Goal: Task Accomplishment & Management: Manage account settings

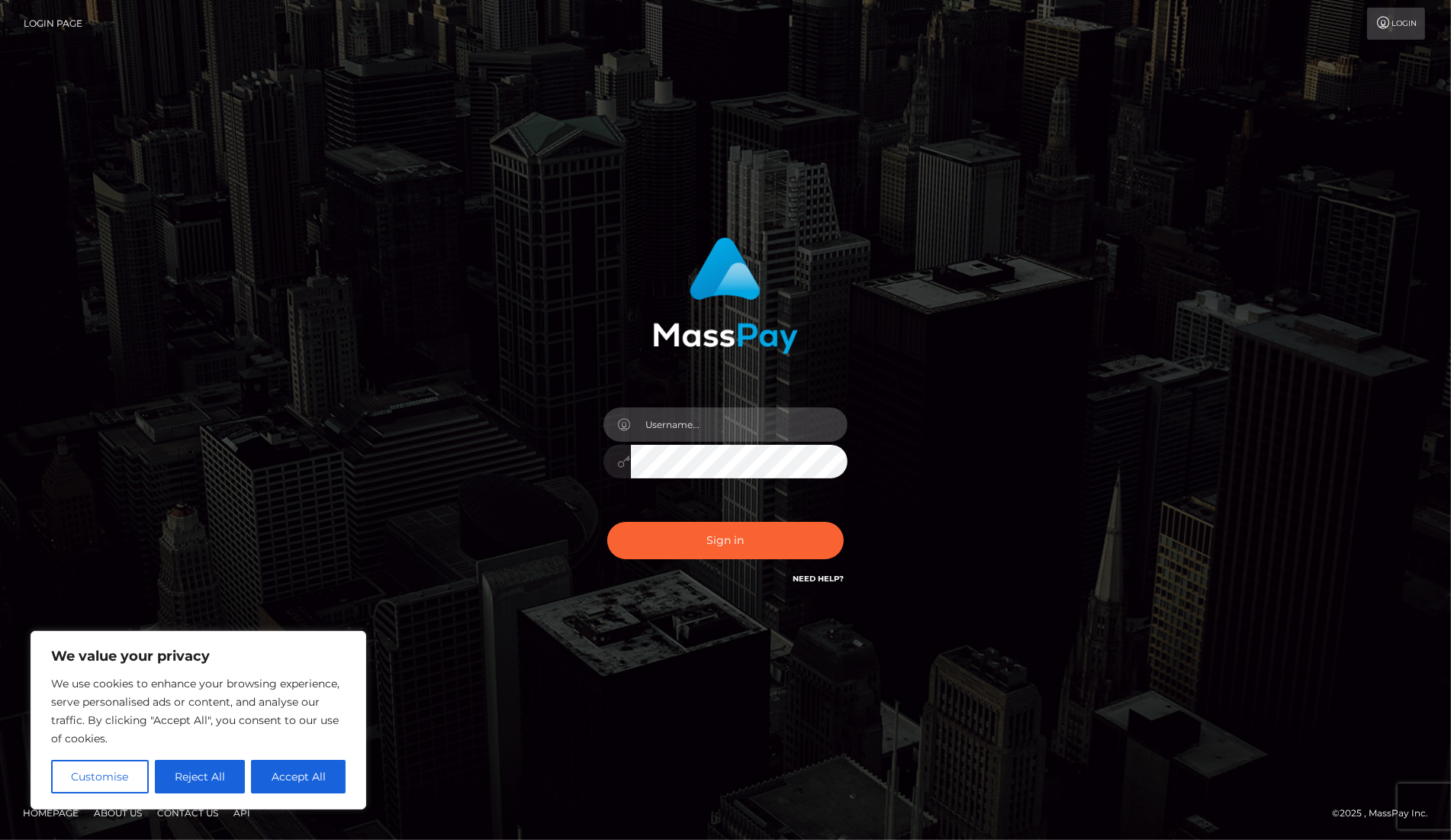
click at [710, 422] on input "text" at bounding box center [739, 425] width 217 height 34
click at [707, 425] on input "text" at bounding box center [739, 425] width 217 height 34
paste input "dany baker boulanger"
type input "dany baker boulanger"
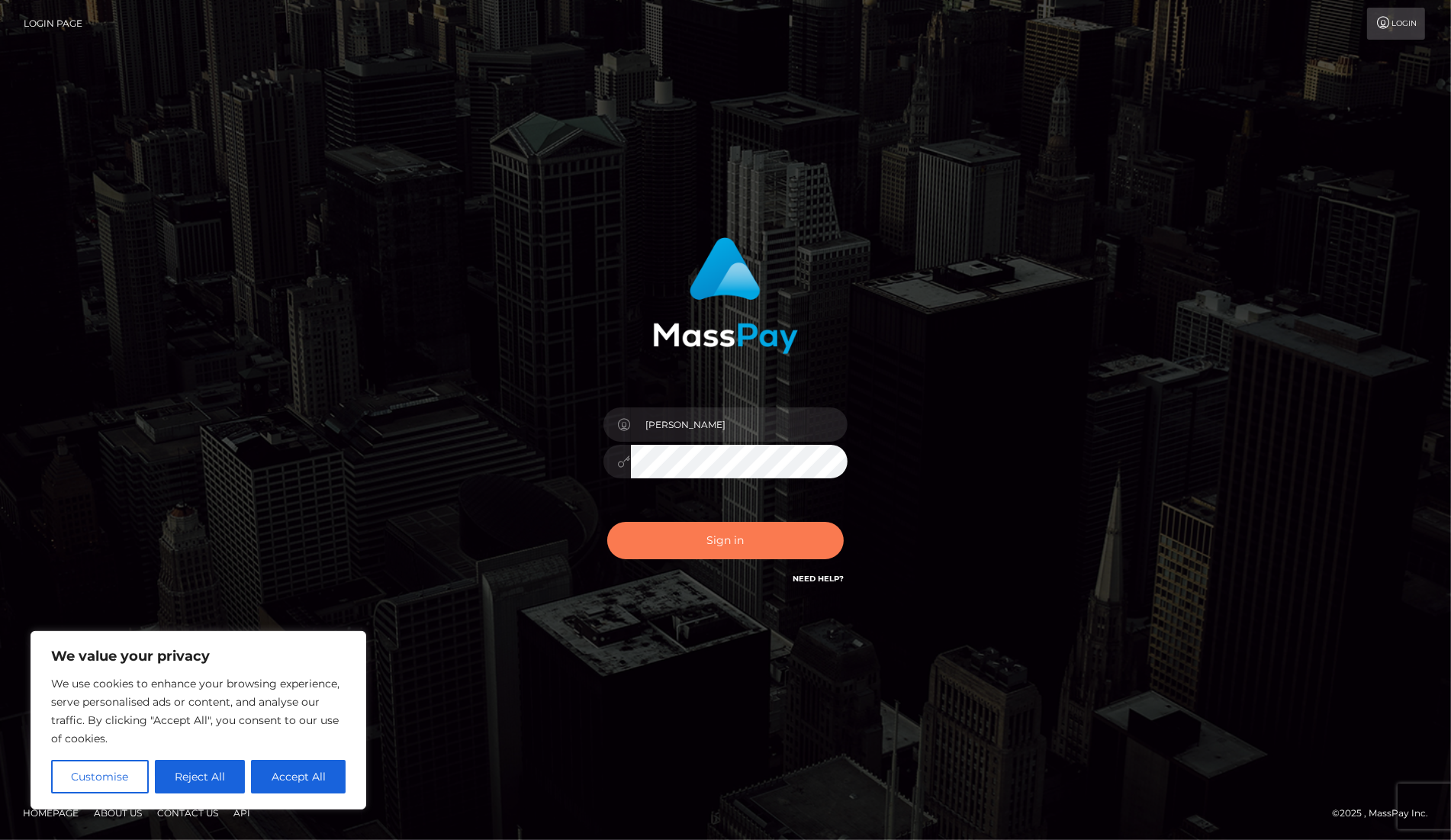
click at [775, 531] on button "Sign in" at bounding box center [725, 540] width 237 height 37
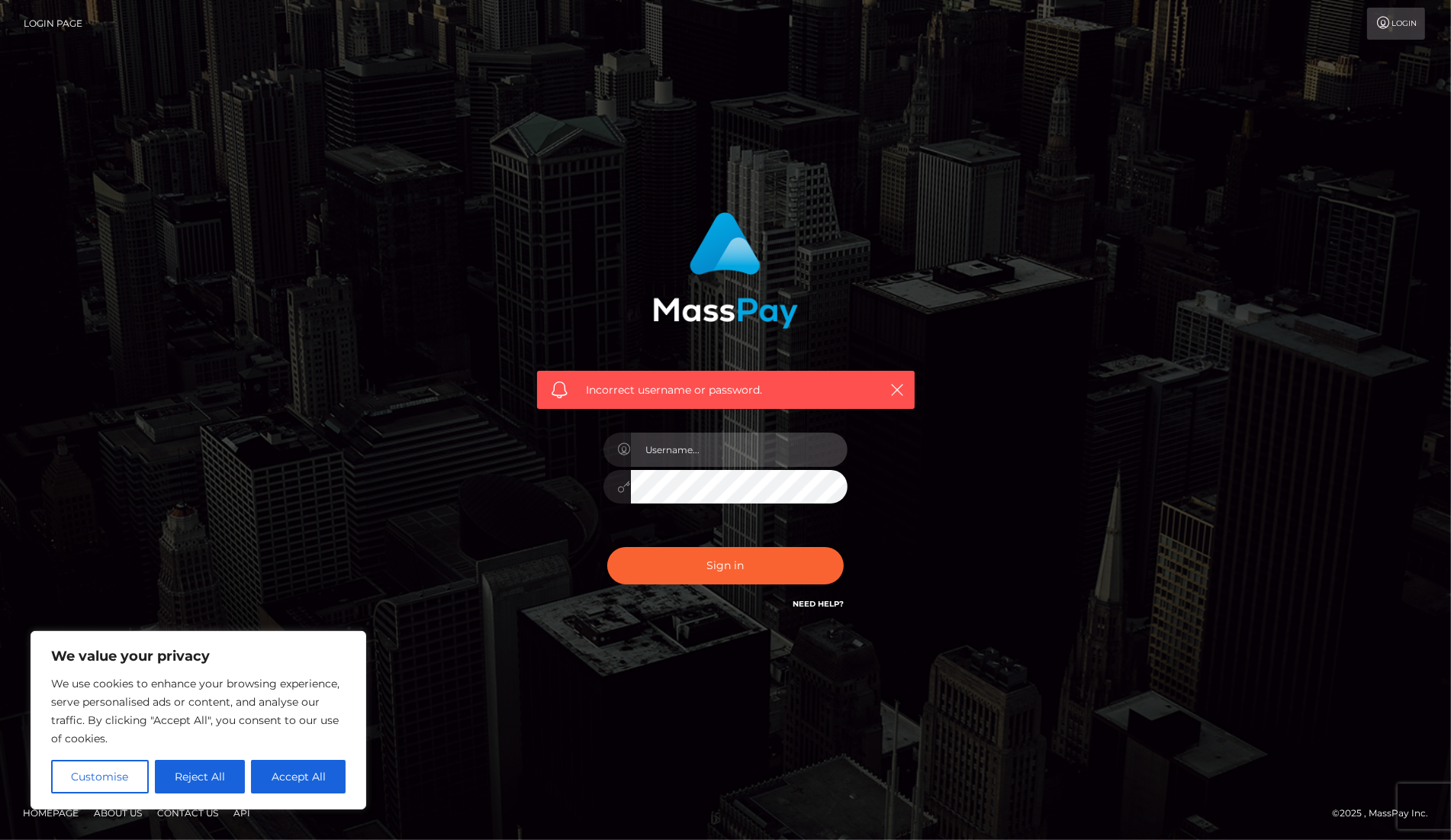
click at [718, 456] on input "text" at bounding box center [739, 450] width 217 height 34
type input "[PERSON_NAME]"
click at [607, 547] on button "Sign in" at bounding box center [725, 565] width 237 height 37
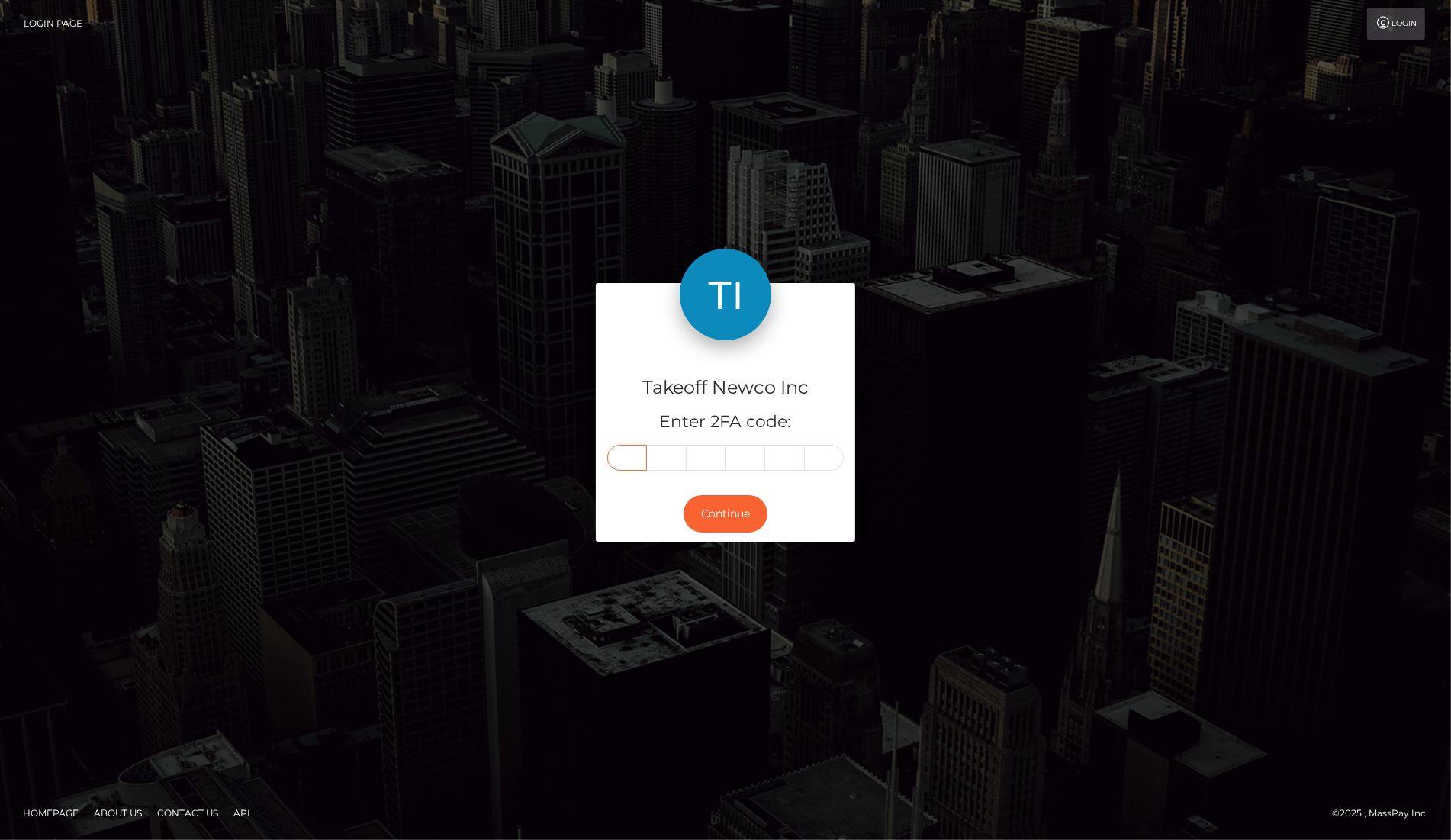
click at [631, 457] on input "text" at bounding box center [627, 457] width 40 height 26
type input "7"
type input "3"
type input "2"
type input "8"
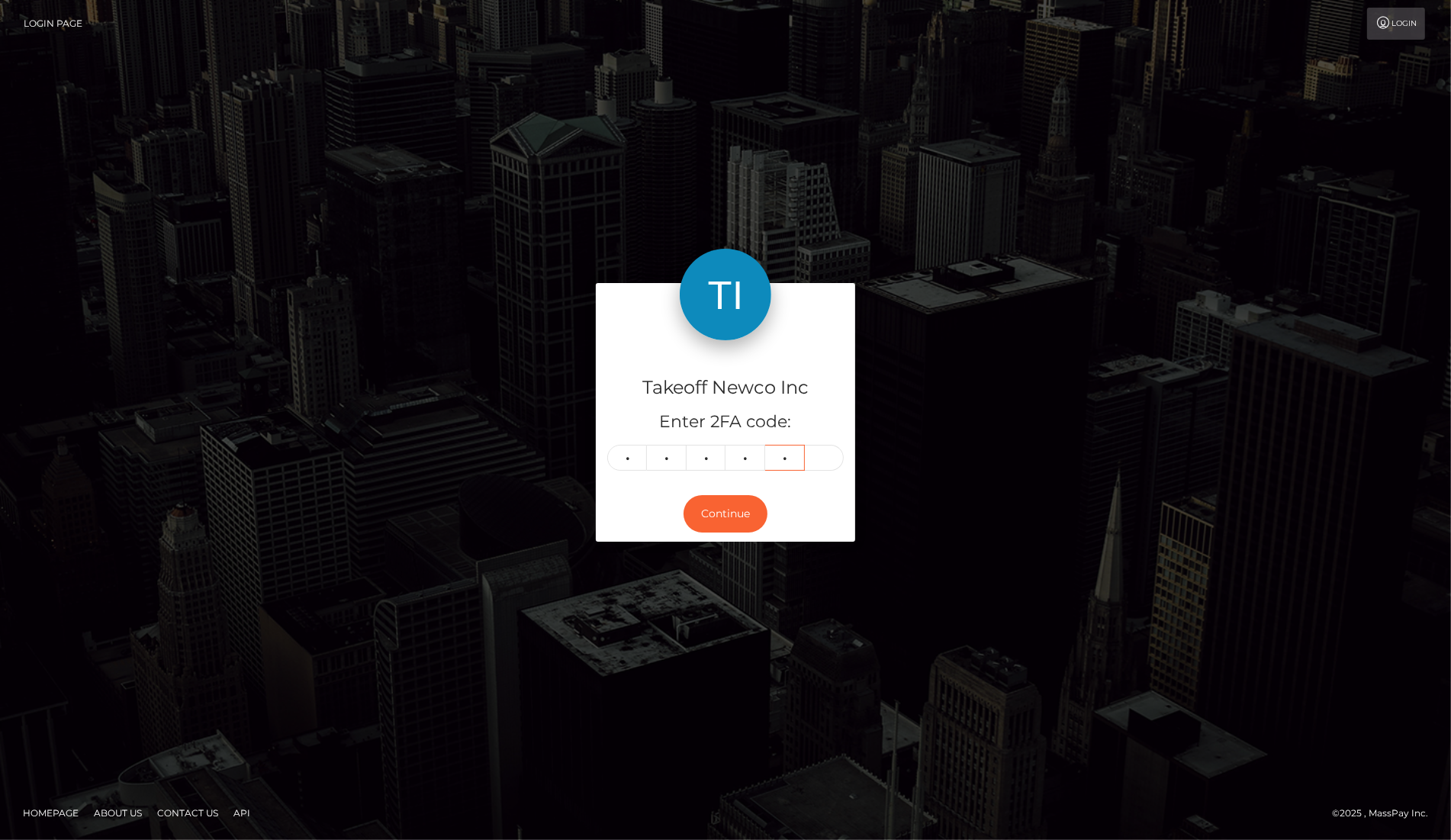
type input "7"
type input "2"
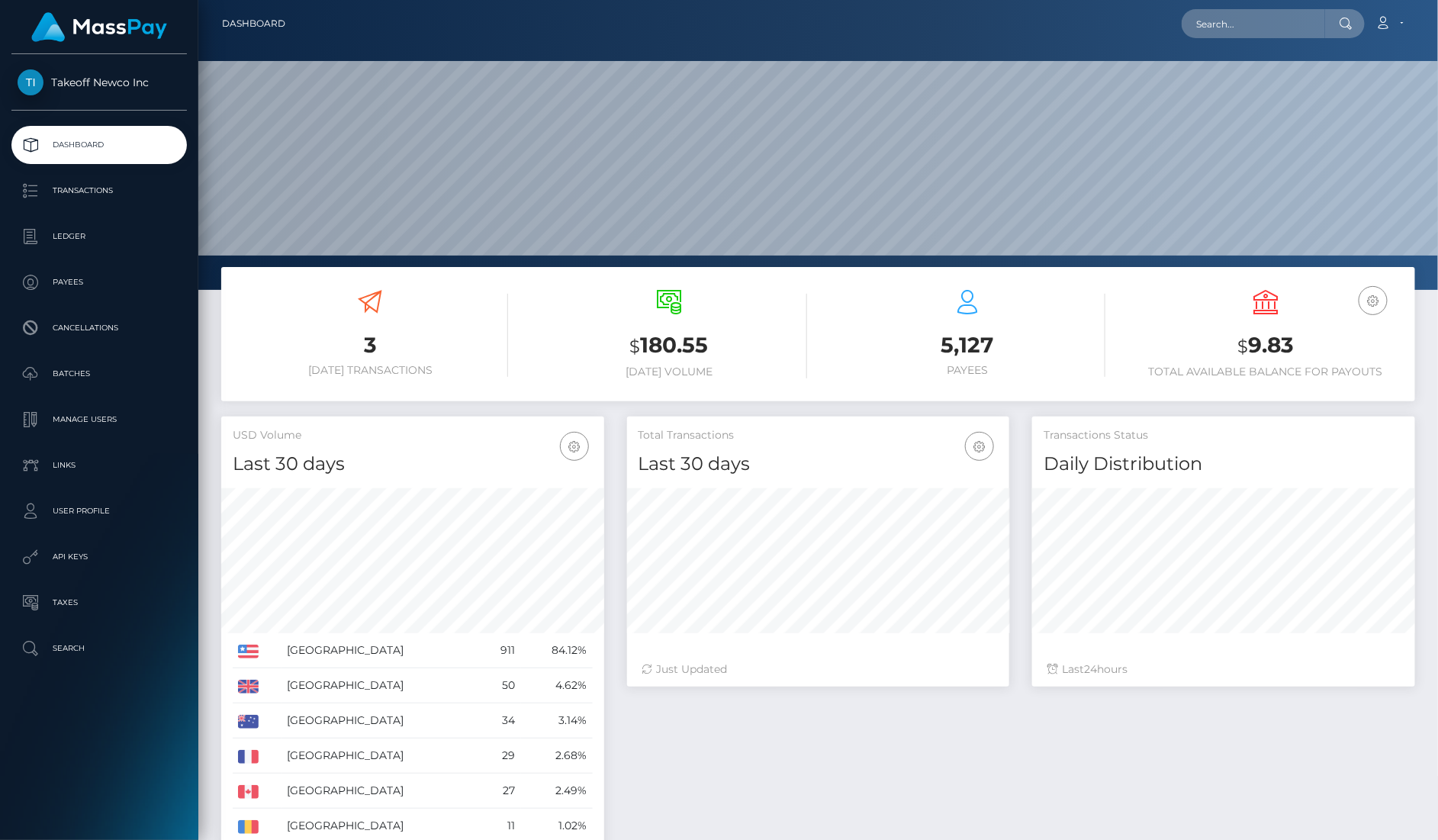
scroll to position [269, 382]
click at [1250, 20] on input "text" at bounding box center [1253, 23] width 144 height 29
paste input "Rr7u5fw11mR7hgS4LEaEuFVaGgE3"
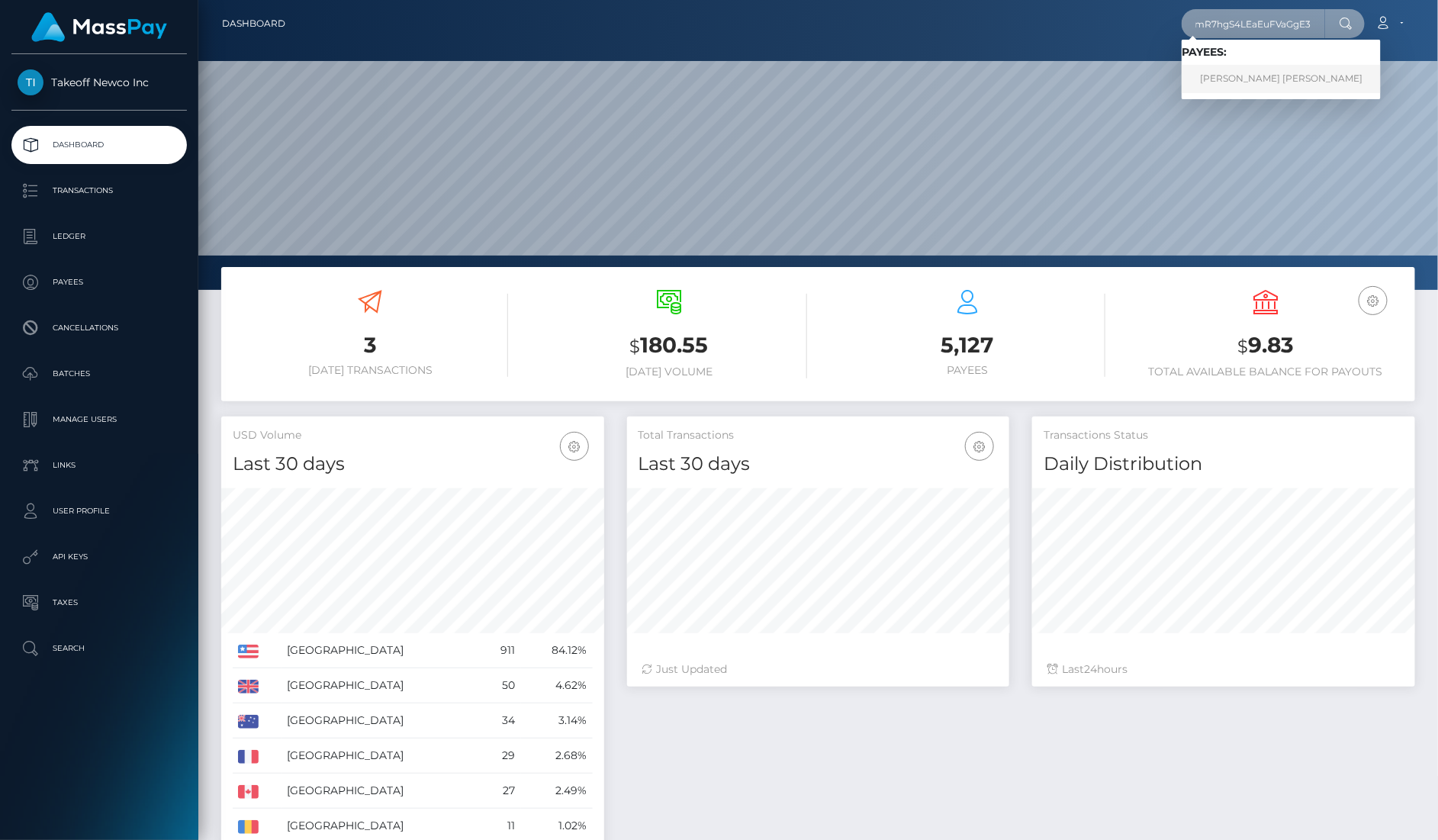
type input "Rr7u5fw11mR7hgS4LEaEuFVaGgE3"
click at [1295, 68] on link "BRIANNA NICOLE CASTRO" at bounding box center [1281, 79] width 199 height 28
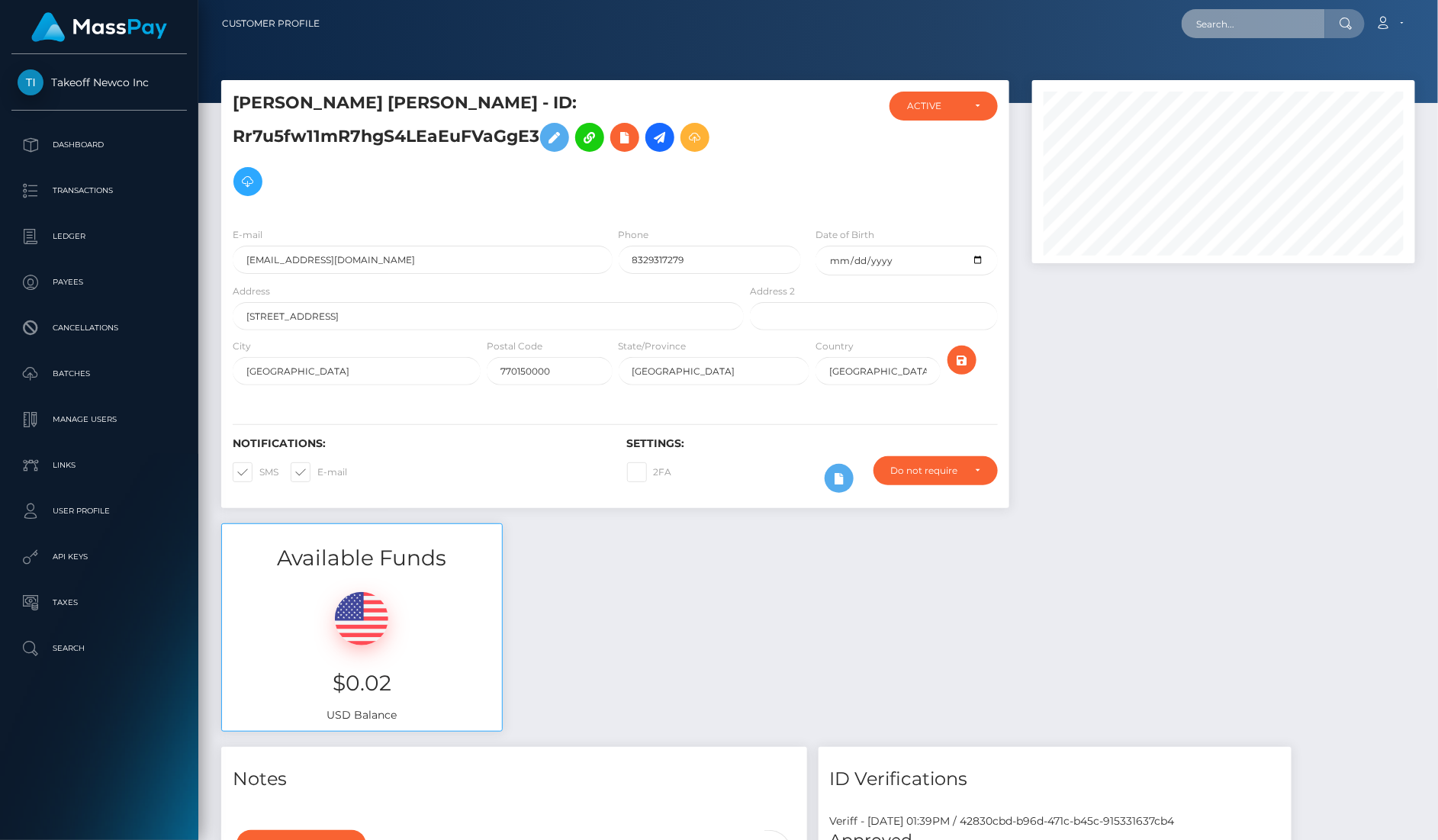
click at [1272, 30] on input "text" at bounding box center [1253, 23] width 144 height 29
paste input "nPNYMdVlRCRzueOR2j3gIIG0Vlw2"
type input "nPNYMdVlRCRzueOR2j3gIIG0Vlw2"
click at [1263, 66] on link "CARRIE DANIELLE HURLEY" at bounding box center [1242, 79] width 122 height 28
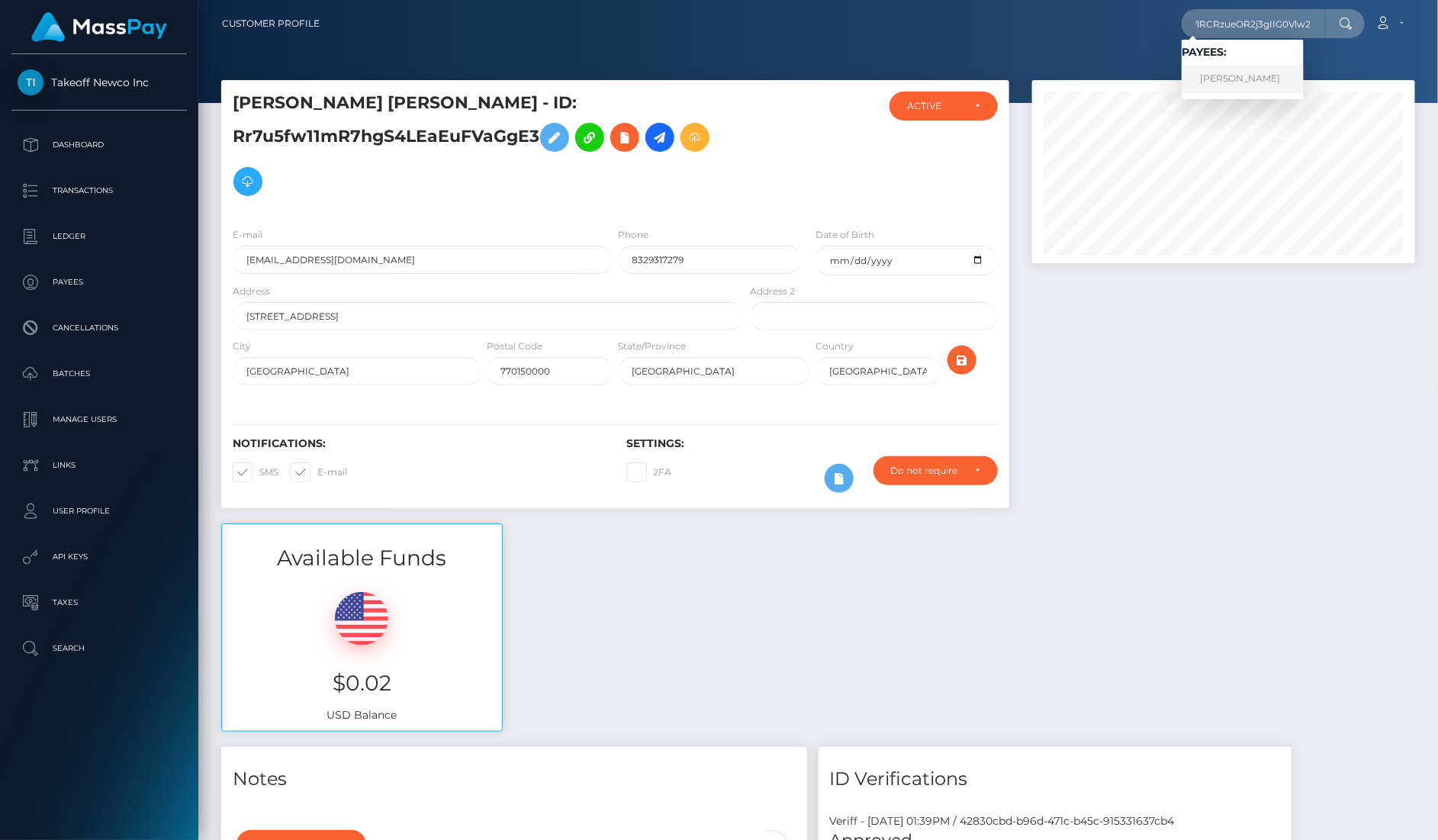
scroll to position [0, 0]
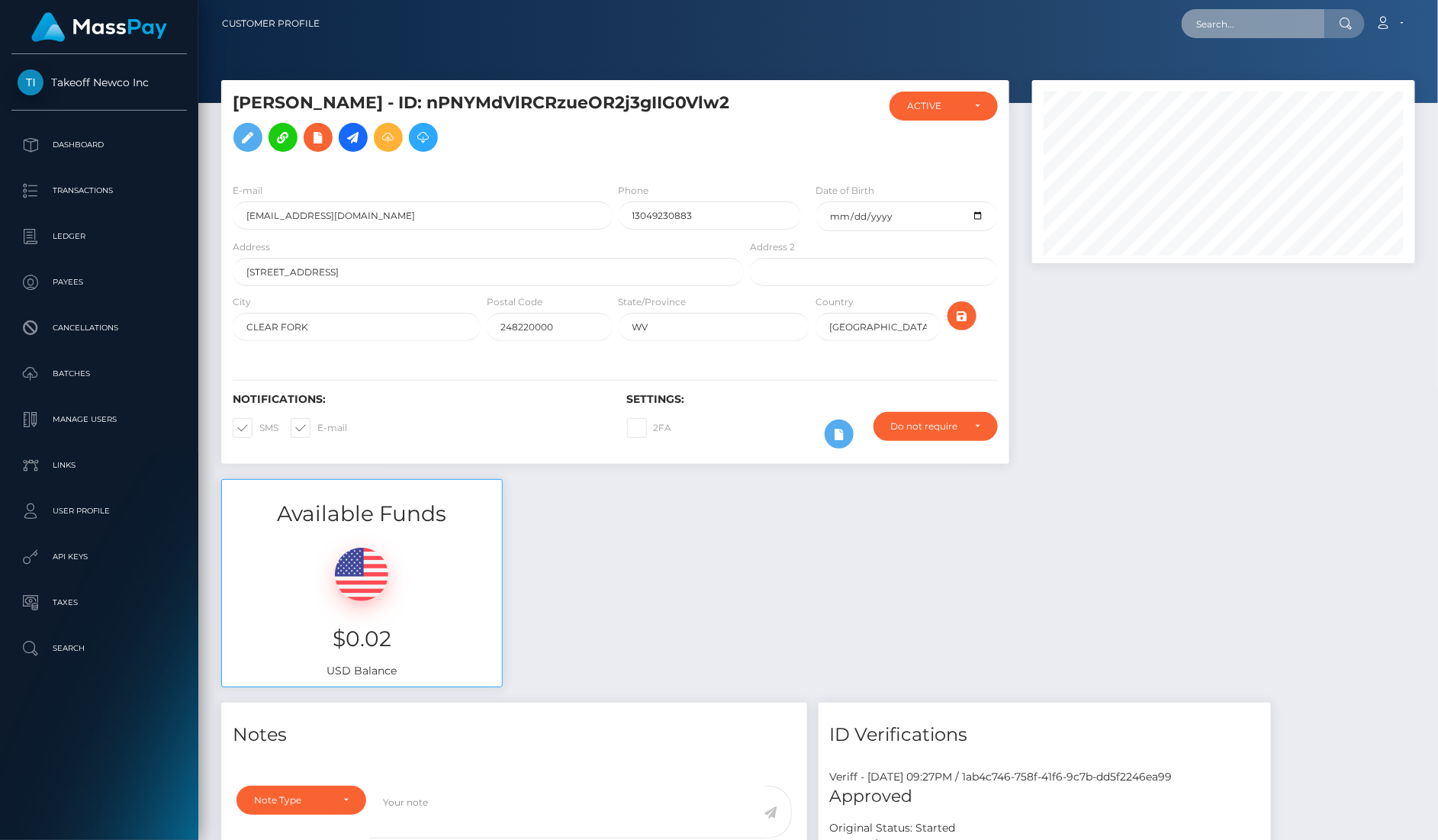
click at [1248, 26] on input "text" at bounding box center [1253, 23] width 144 height 29
paste input "bWliBRtErAgrBa2zE95VOJzonUz2"
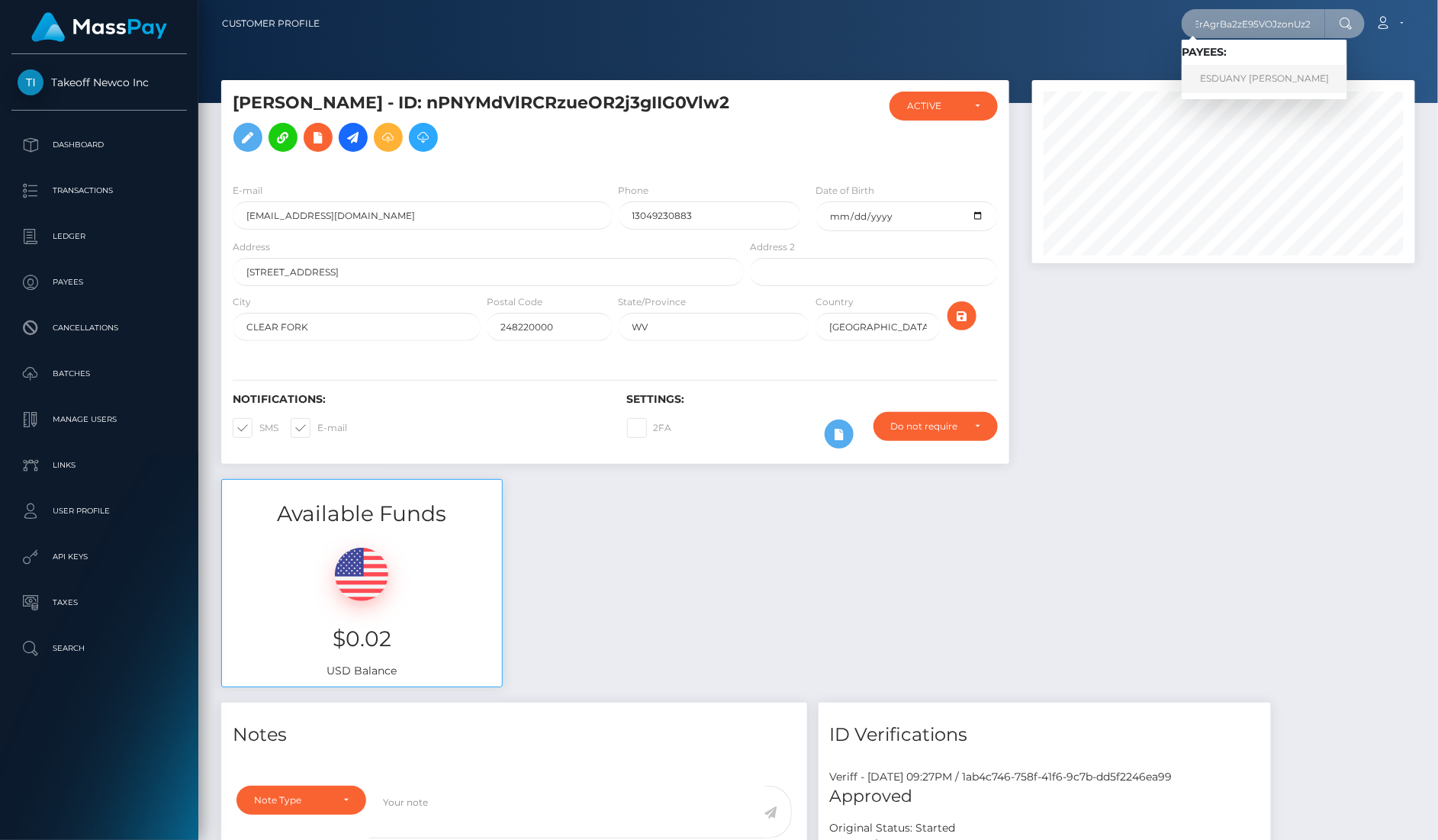
type input "bWliBRtErAgrBa2zE95VOJzonUz2"
click at [1268, 72] on link "ESDUANY SELENA CANALES VILLAMIL" at bounding box center [1264, 79] width 165 height 28
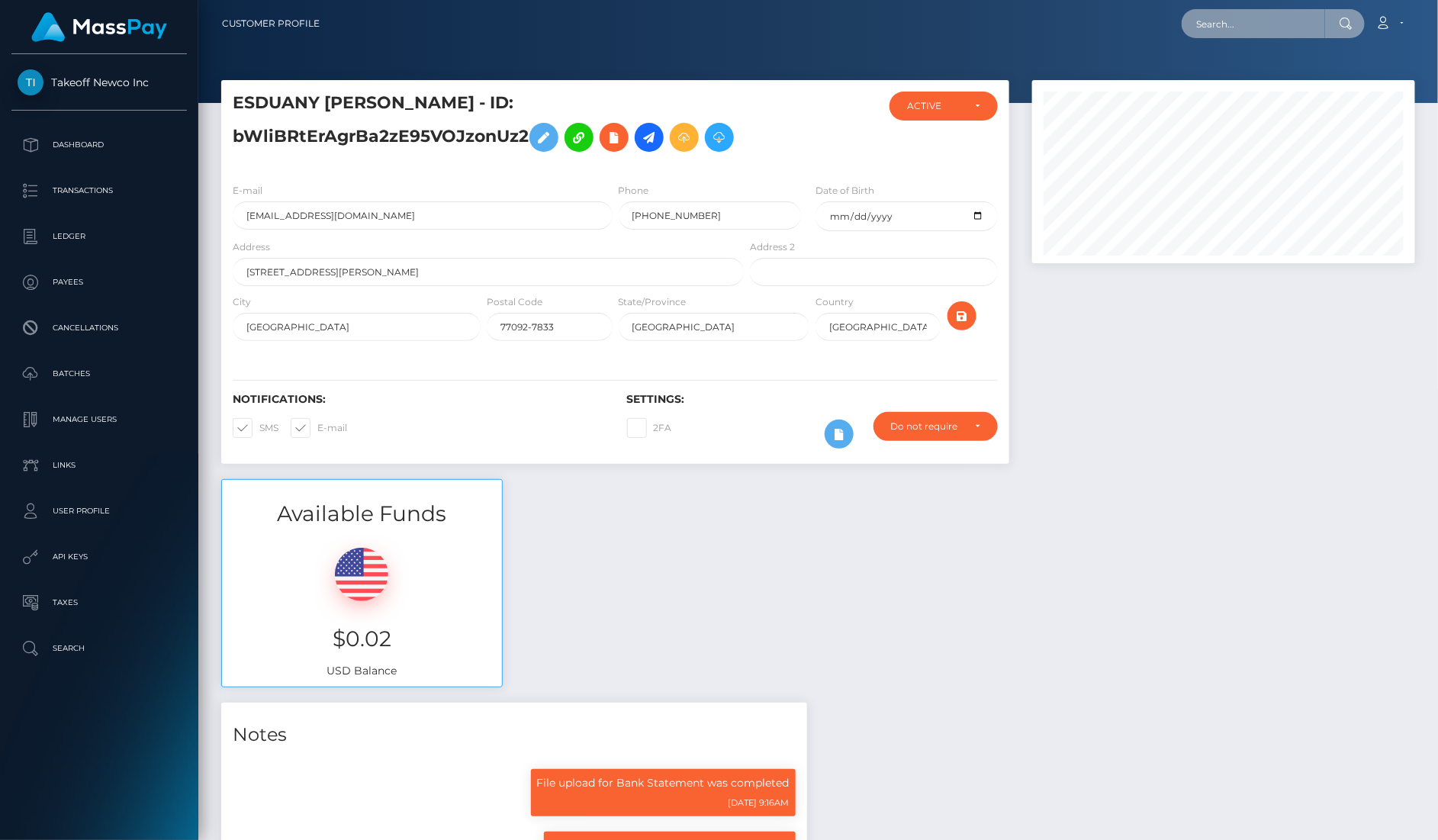
click at [1283, 16] on input "text" at bounding box center [1253, 23] width 144 height 29
paste input "BpRUjsHbcxOzWH3zlb2VrHuA5yD2"
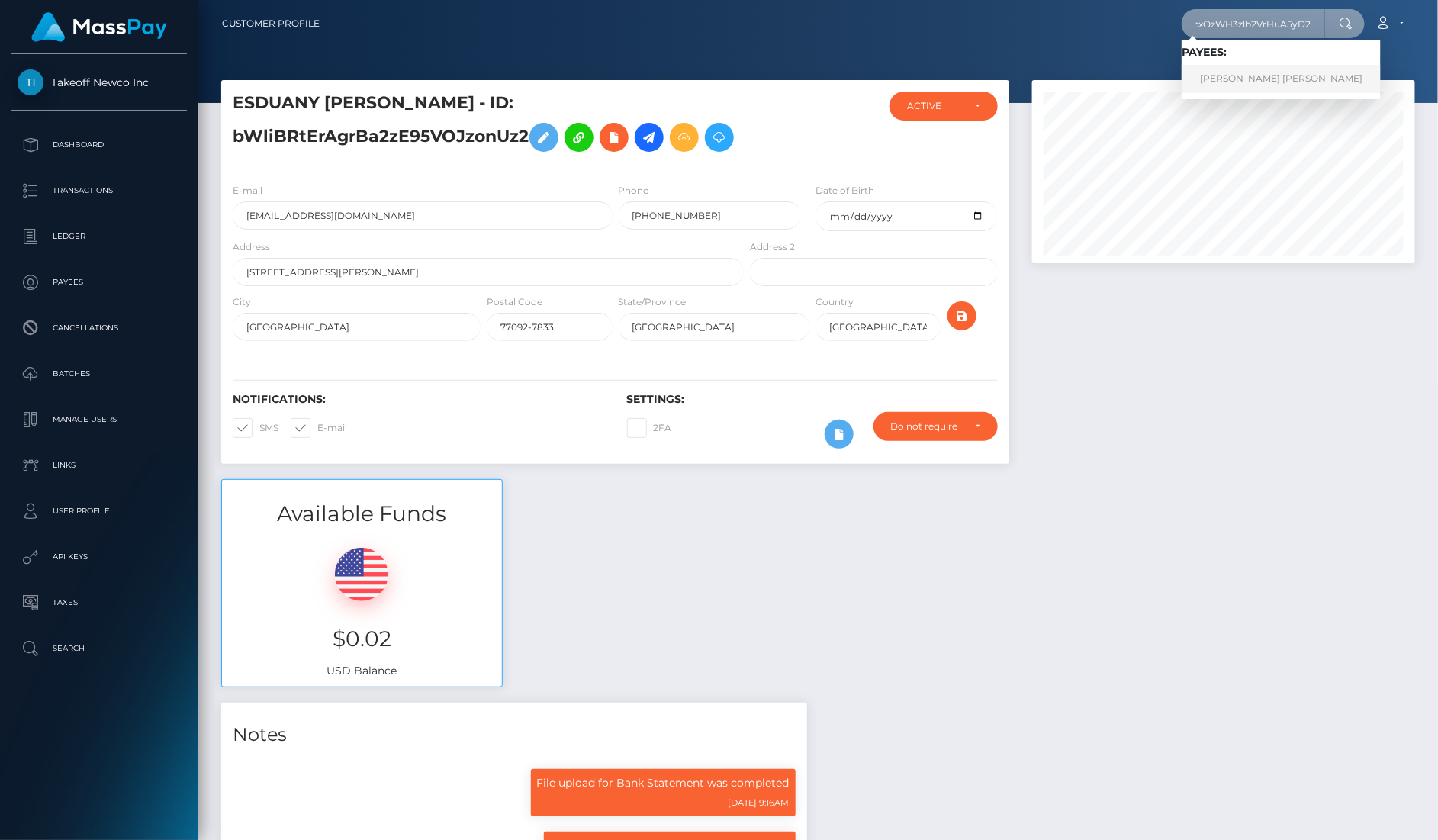
type input "BpRUjsHbcxOzWH3zlb2VrHuA5yD2"
click at [1262, 77] on link "ALEXIONA JAVONNICA WILLIAMS" at bounding box center [1281, 79] width 199 height 28
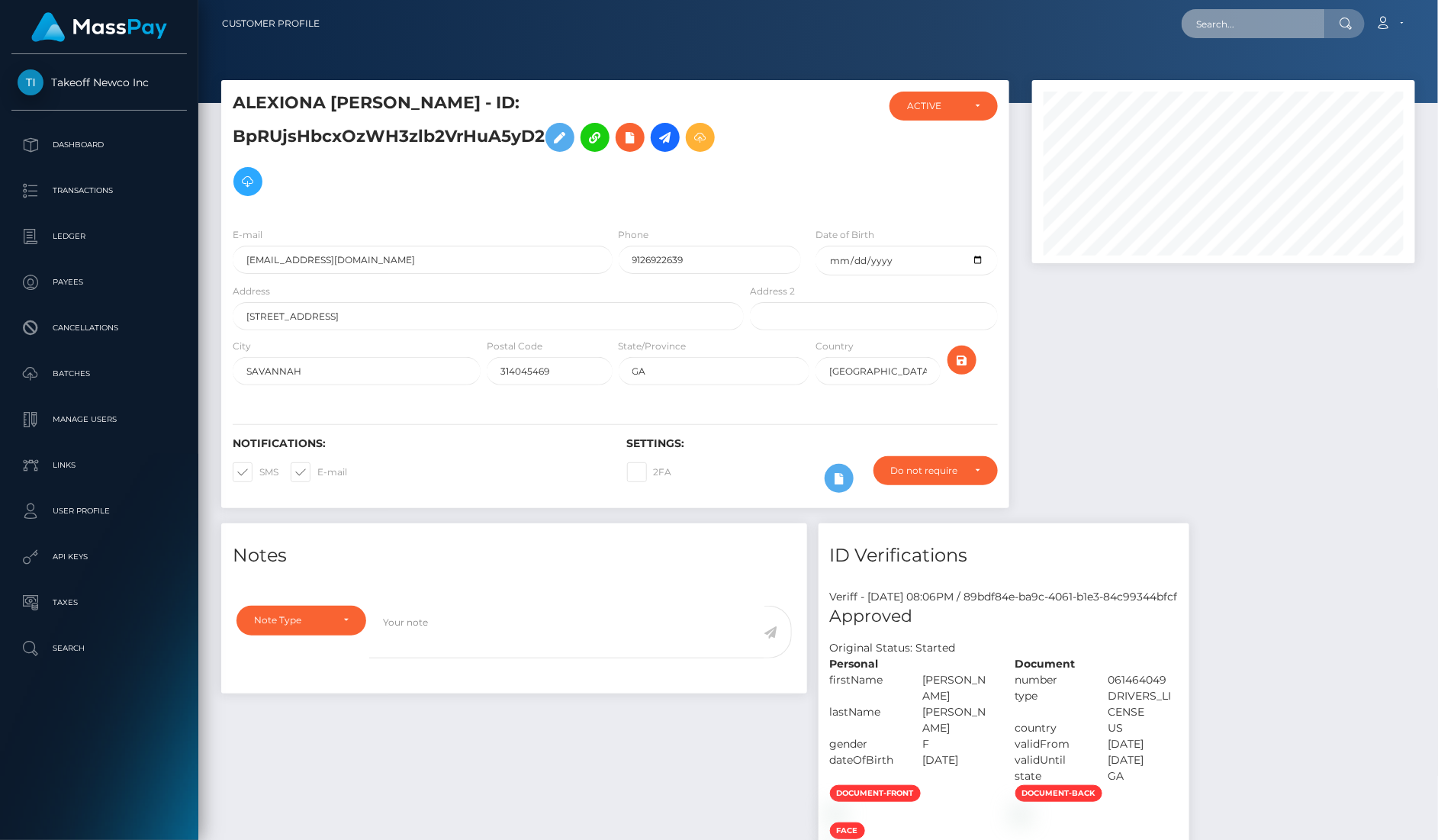
click at [1262, 29] on input "text" at bounding box center [1253, 23] width 144 height 29
paste input "8FoibEv9omedV4gAEM8dTPVqddb2"
type input "8FoibEv9omedV4gAEM8dTPVqddb2"
click at [1262, 72] on link "NATHALY BARRON" at bounding box center [1242, 79] width 122 height 28
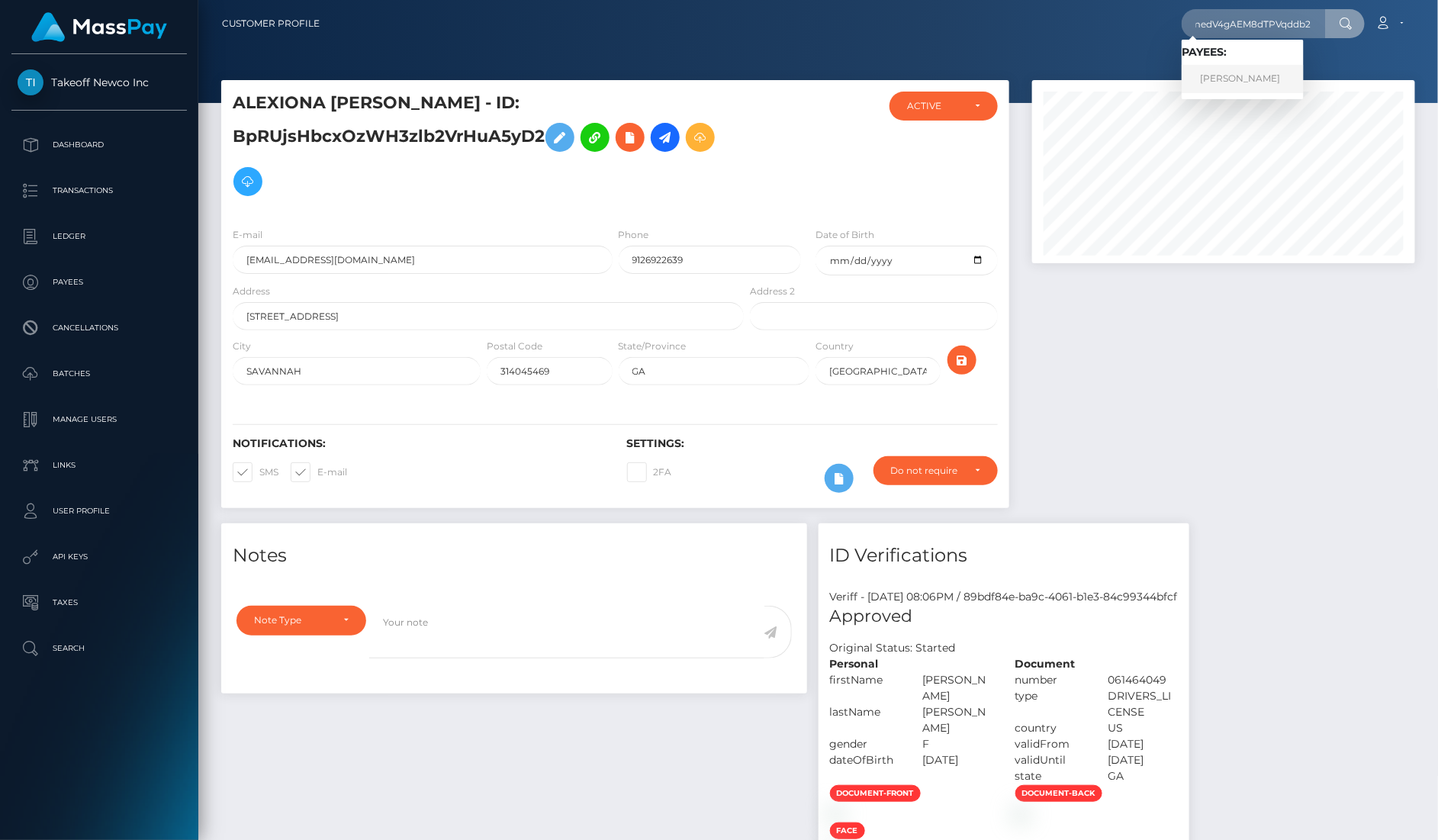
scroll to position [0, 0]
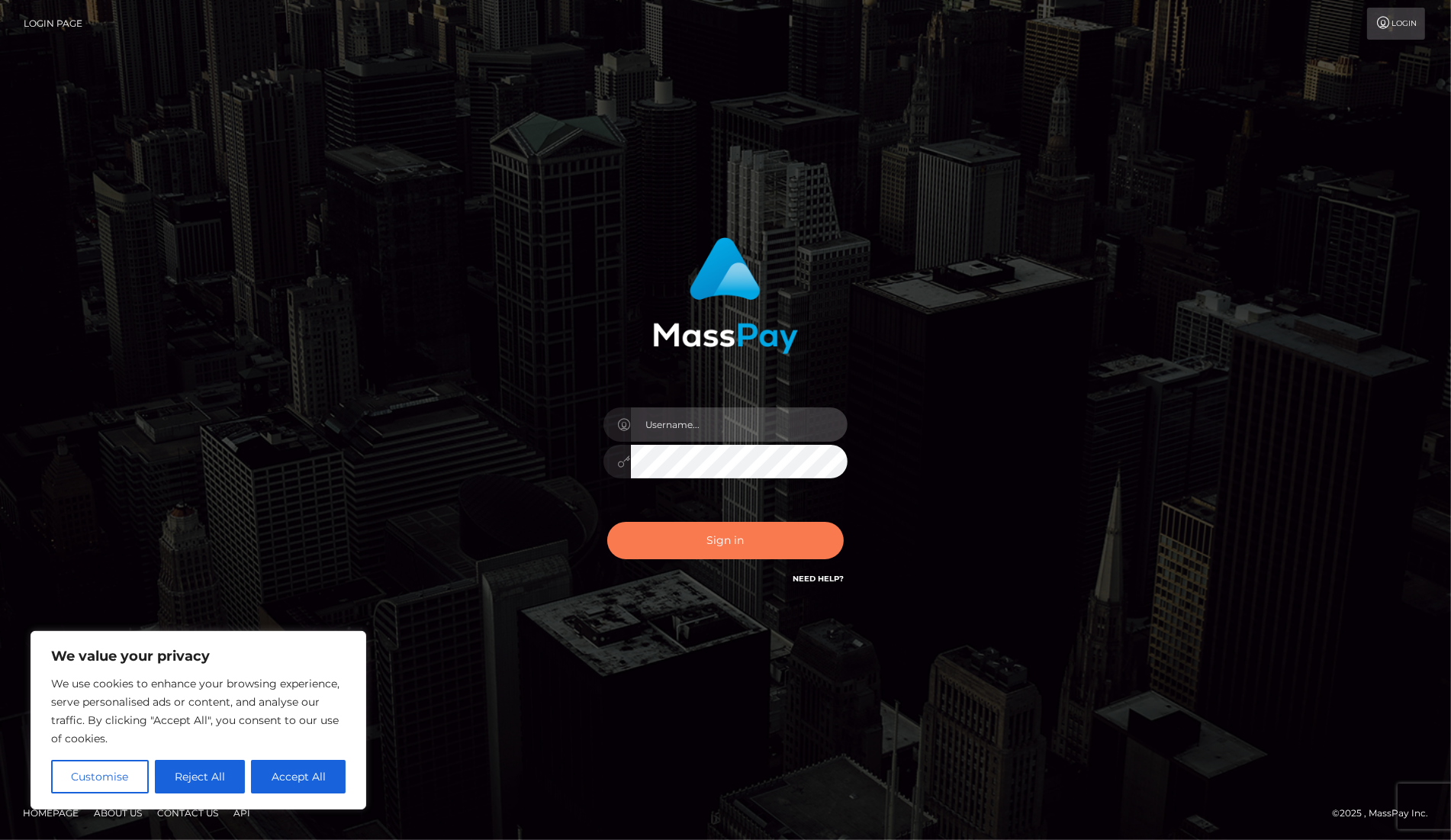
type input "dany baker boulanger"
click at [718, 539] on button "Sign in" at bounding box center [725, 540] width 237 height 37
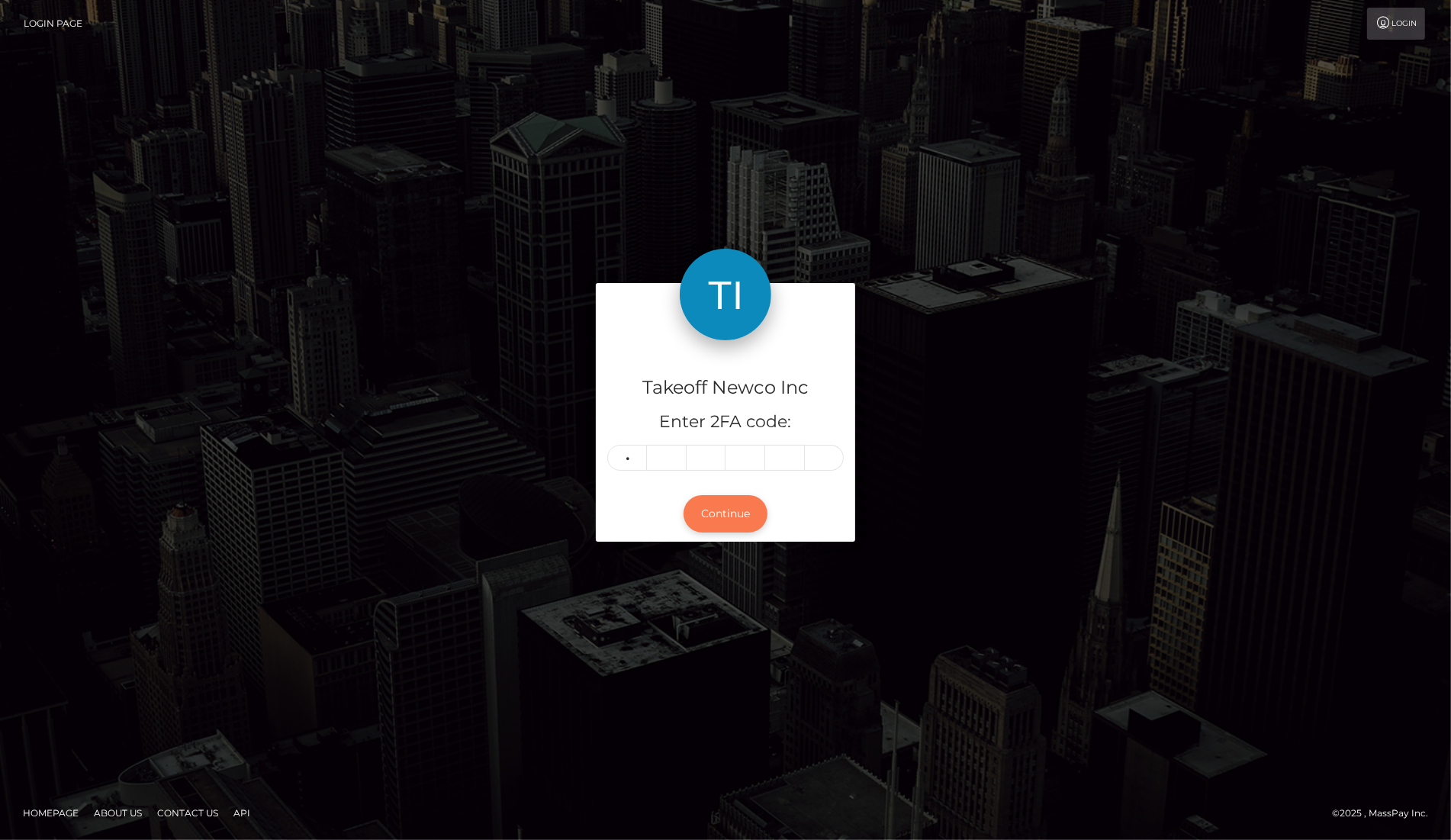
type input "2"
type input "7"
type input "8"
type input "7"
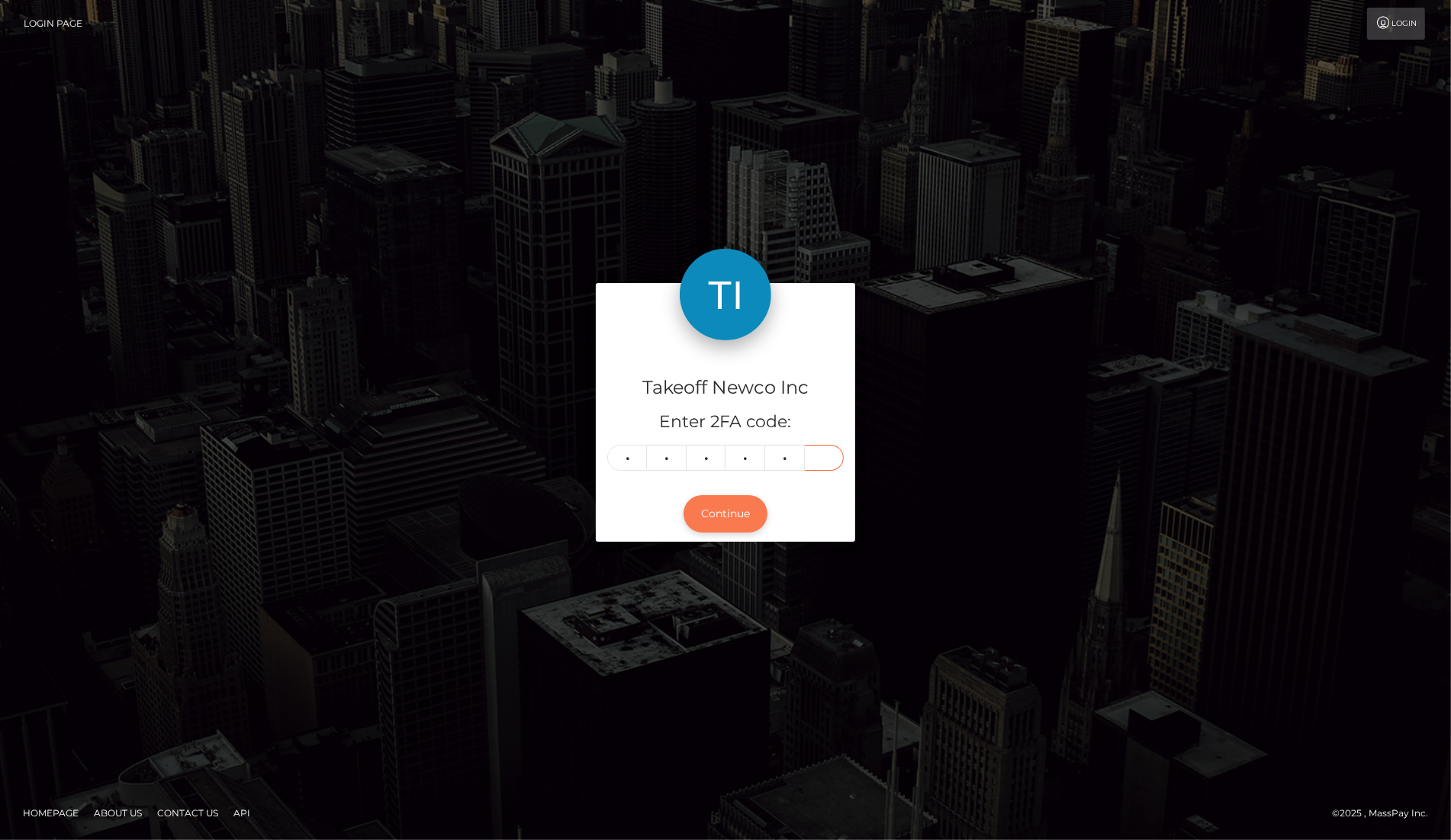
type input "2"
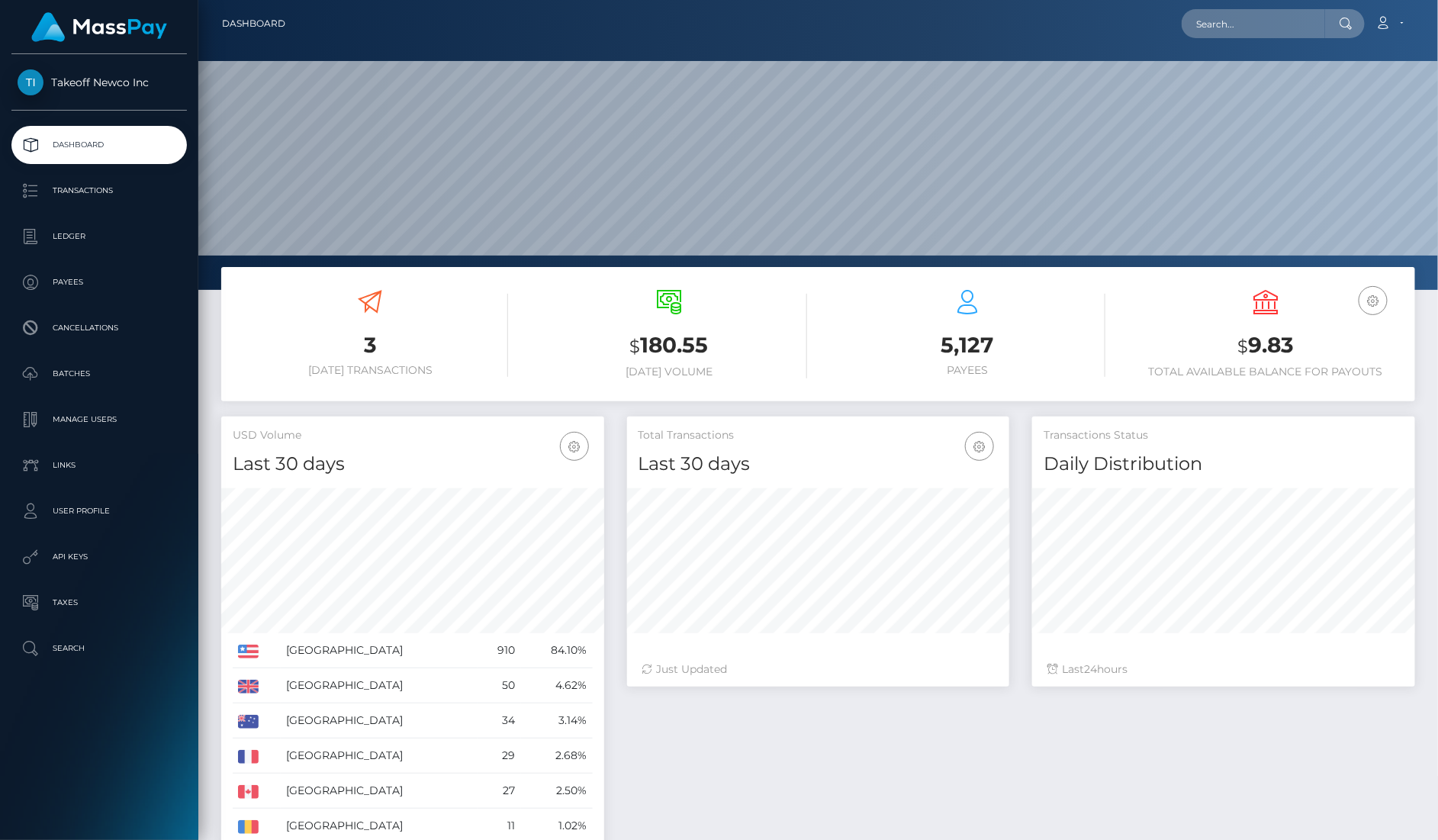
scroll to position [269, 382]
click at [1258, 16] on input "text" at bounding box center [1253, 23] width 144 height 29
paste input "tEuW2CU9WKStXEB43Kb0bC5dCop1"
type input "tEuW2CU9WKStXEB43Kb0bC5dCop1"
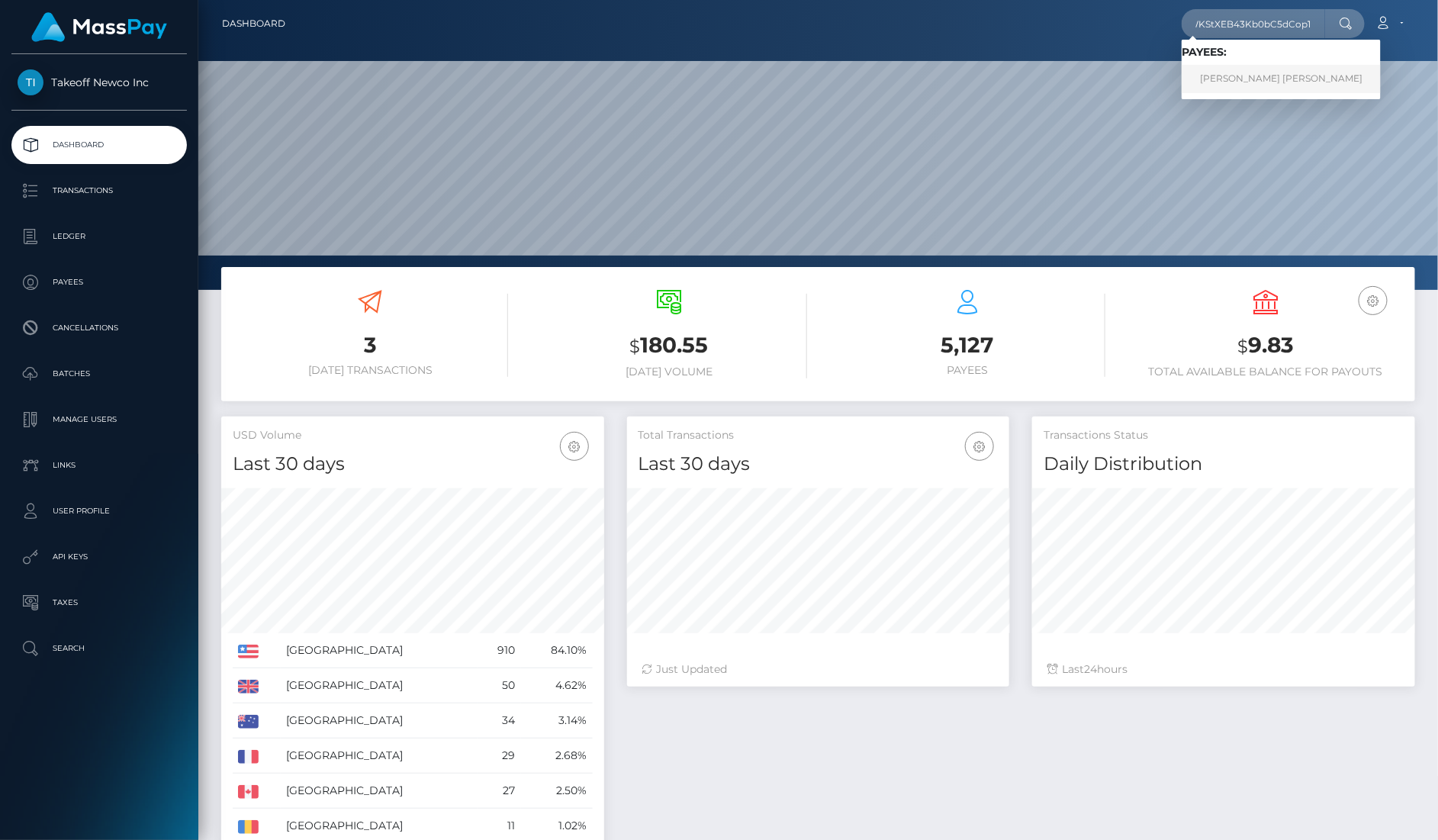
scroll to position [0, 0]
click at [1259, 70] on link "ALANA MICHELLE PEREZ" at bounding box center [1281, 79] width 199 height 28
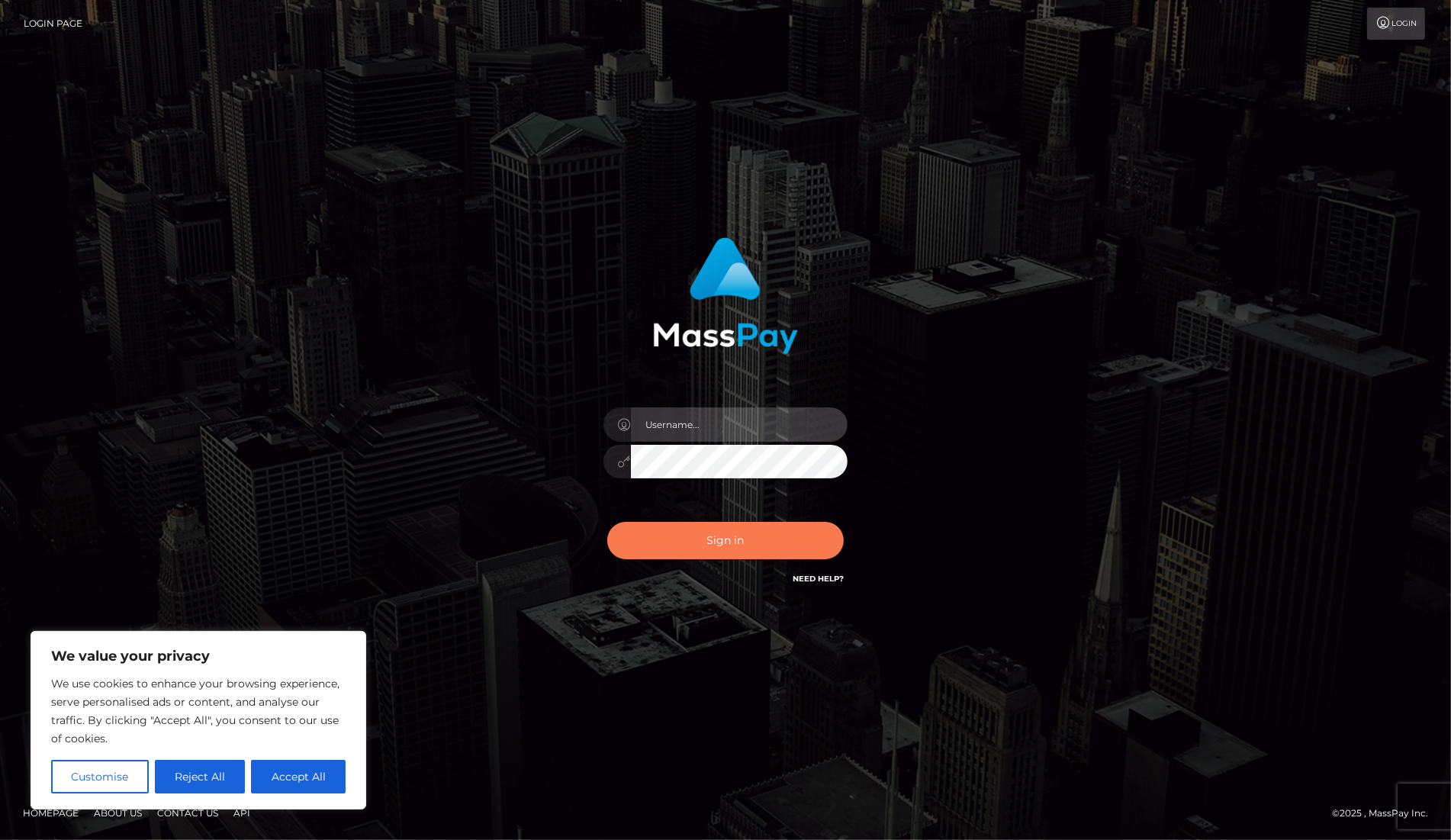
type input "[PERSON_NAME]"
click at [768, 536] on button "Sign in" at bounding box center [725, 540] width 237 height 37
type input "[PERSON_NAME]"
click at [742, 539] on button "Sign in" at bounding box center [725, 540] width 237 height 37
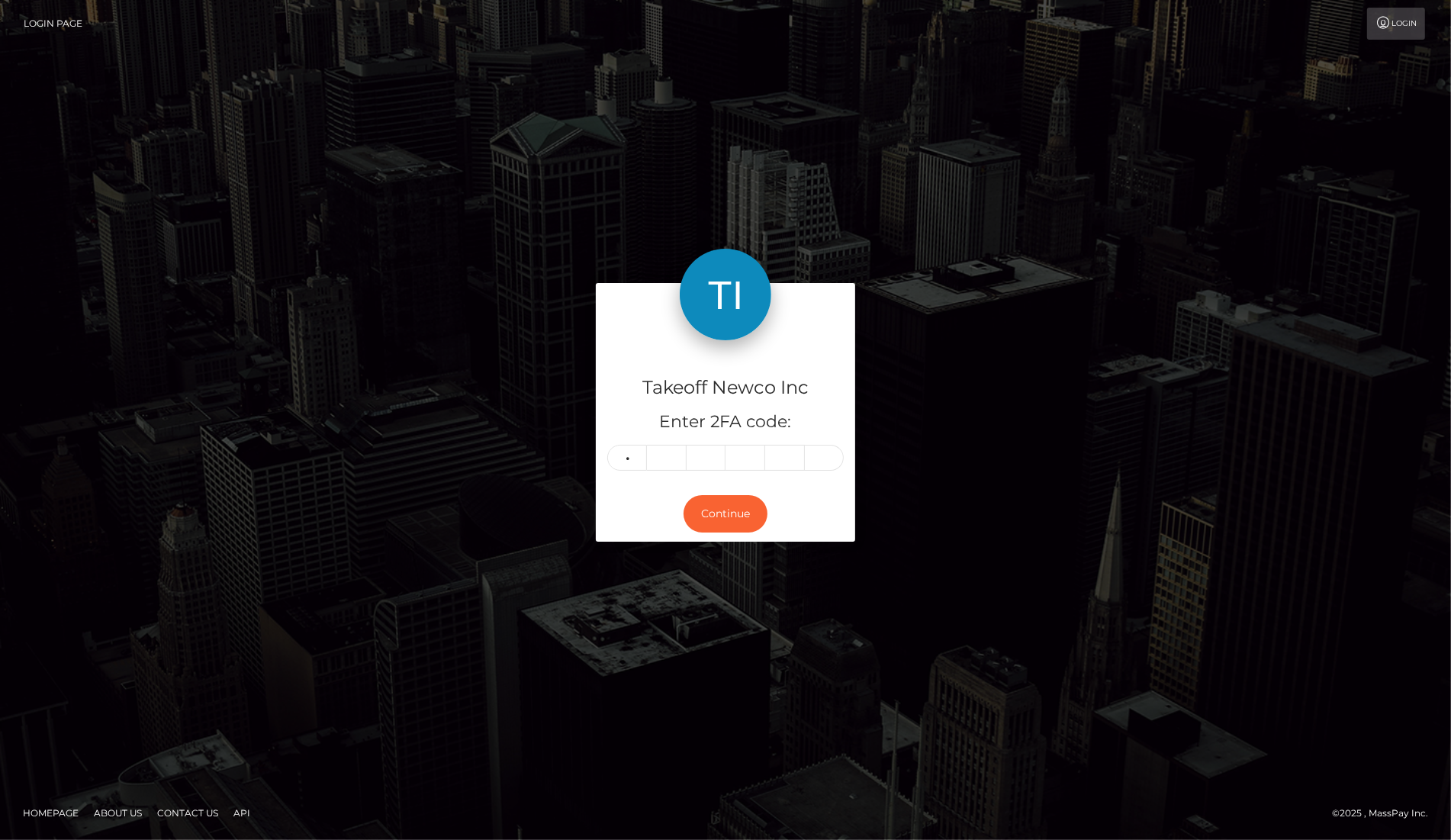
type input "4"
type input "9"
type input "6"
type input "2"
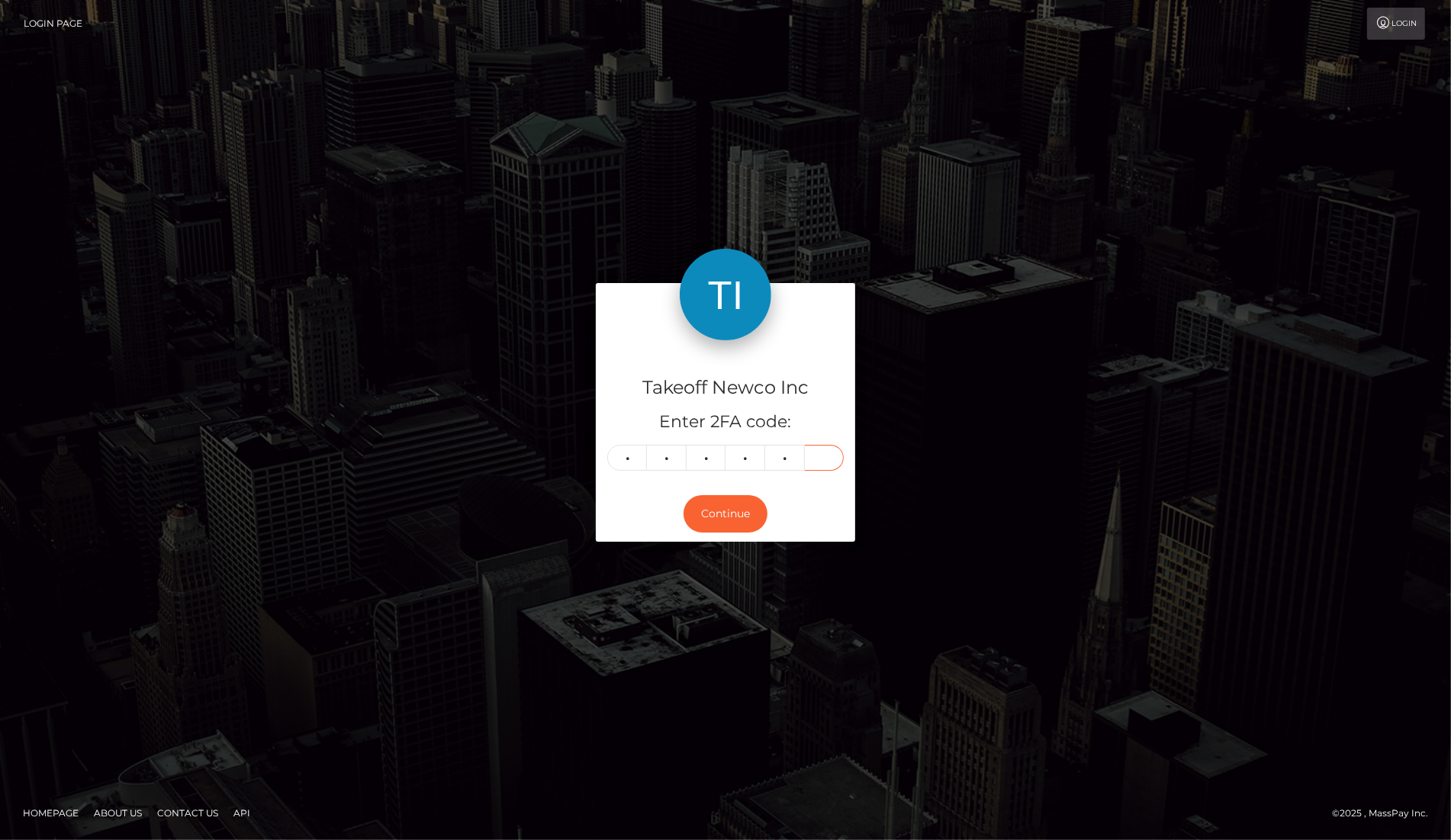
type input "3"
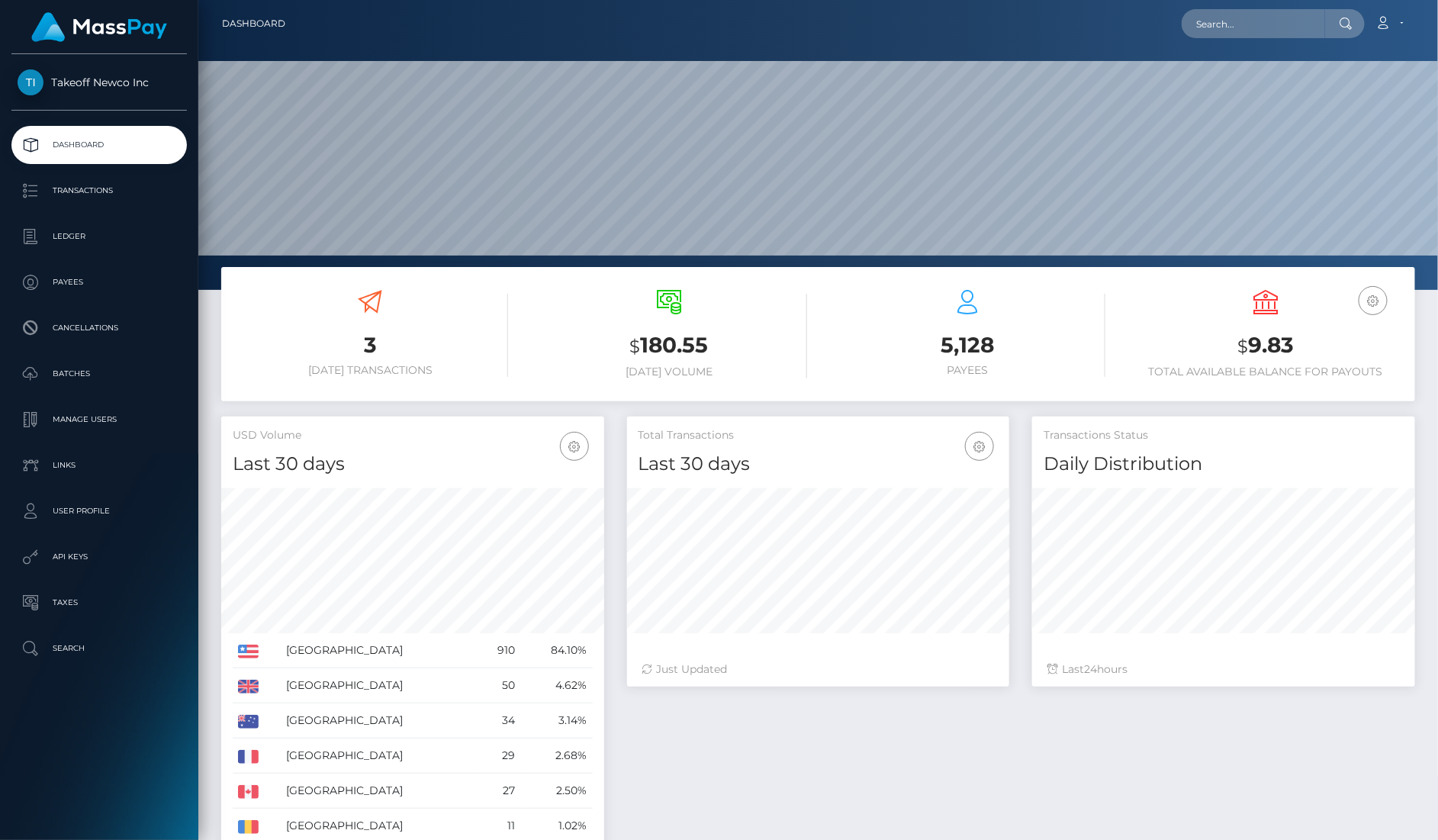
scroll to position [269, 382]
click at [1254, 22] on input "text" at bounding box center [1253, 23] width 144 height 29
paste input "zqv39EaQOJhKRdamGRHfUjwLysK2"
type input "zqv39EaQOJhKRdamGRHfUjwLysK2"
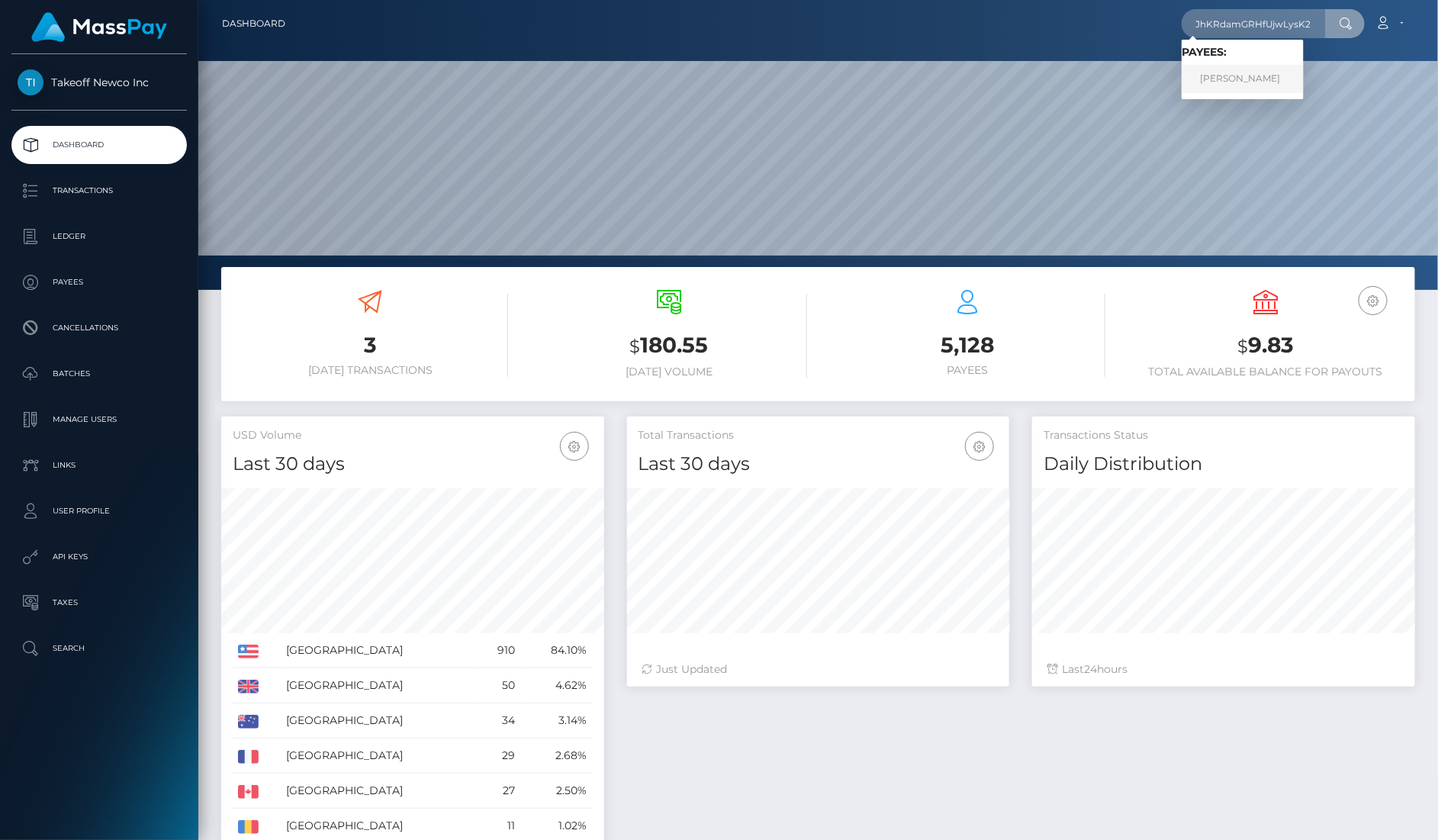
scroll to position [0, 0]
click at [1304, 75] on link "LEANNY G GOMEZ ROSARIO" at bounding box center [1242, 79] width 122 height 28
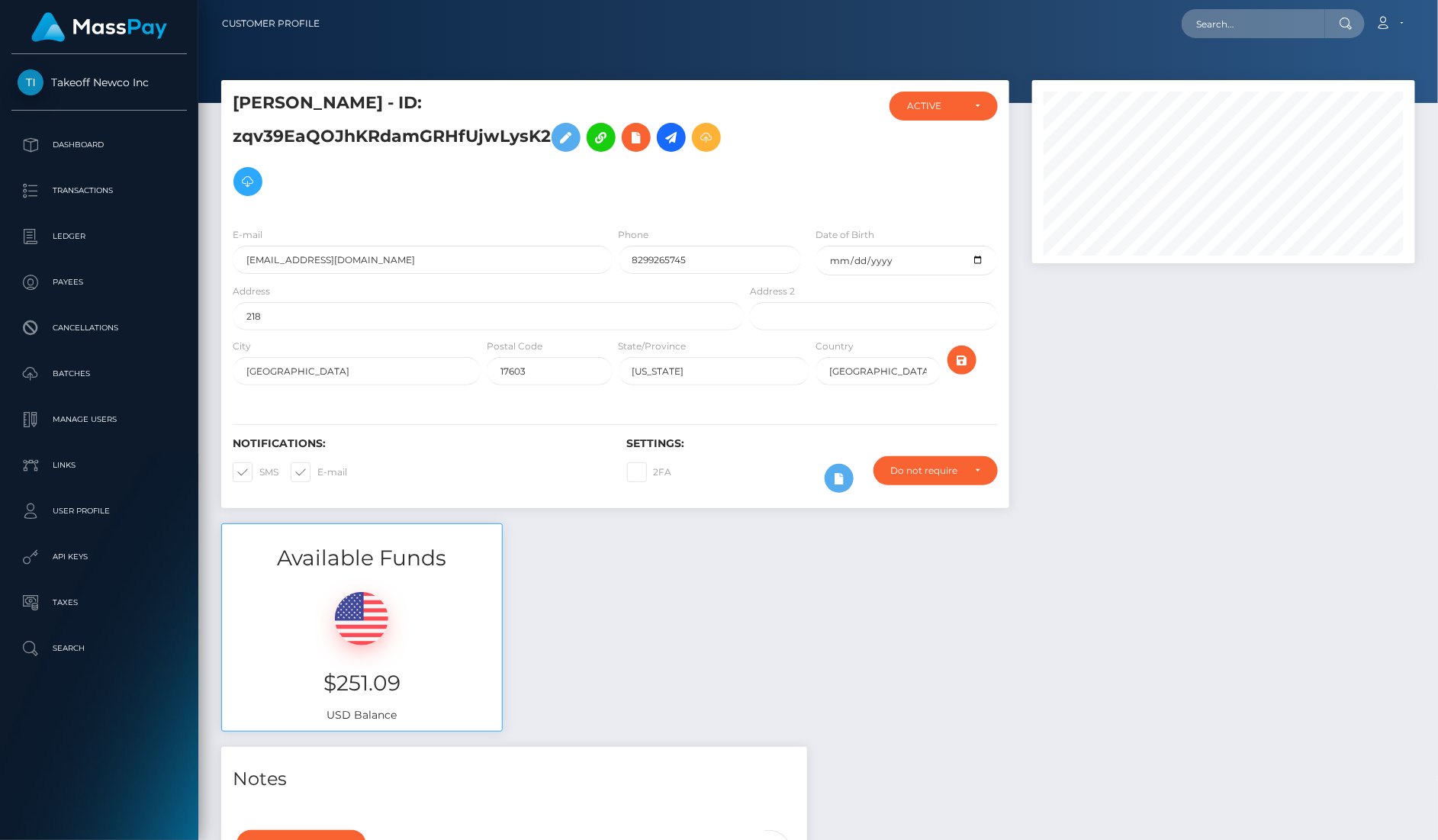
scroll to position [183, 382]
drag, startPoint x: 717, startPoint y: 252, endPoint x: 619, endPoint y: 256, distance: 98.1
click at [619, 256] on input "8299265745" at bounding box center [710, 259] width 182 height 28
paste input "2233611747"
type input "[PHONE_NUMBER]"
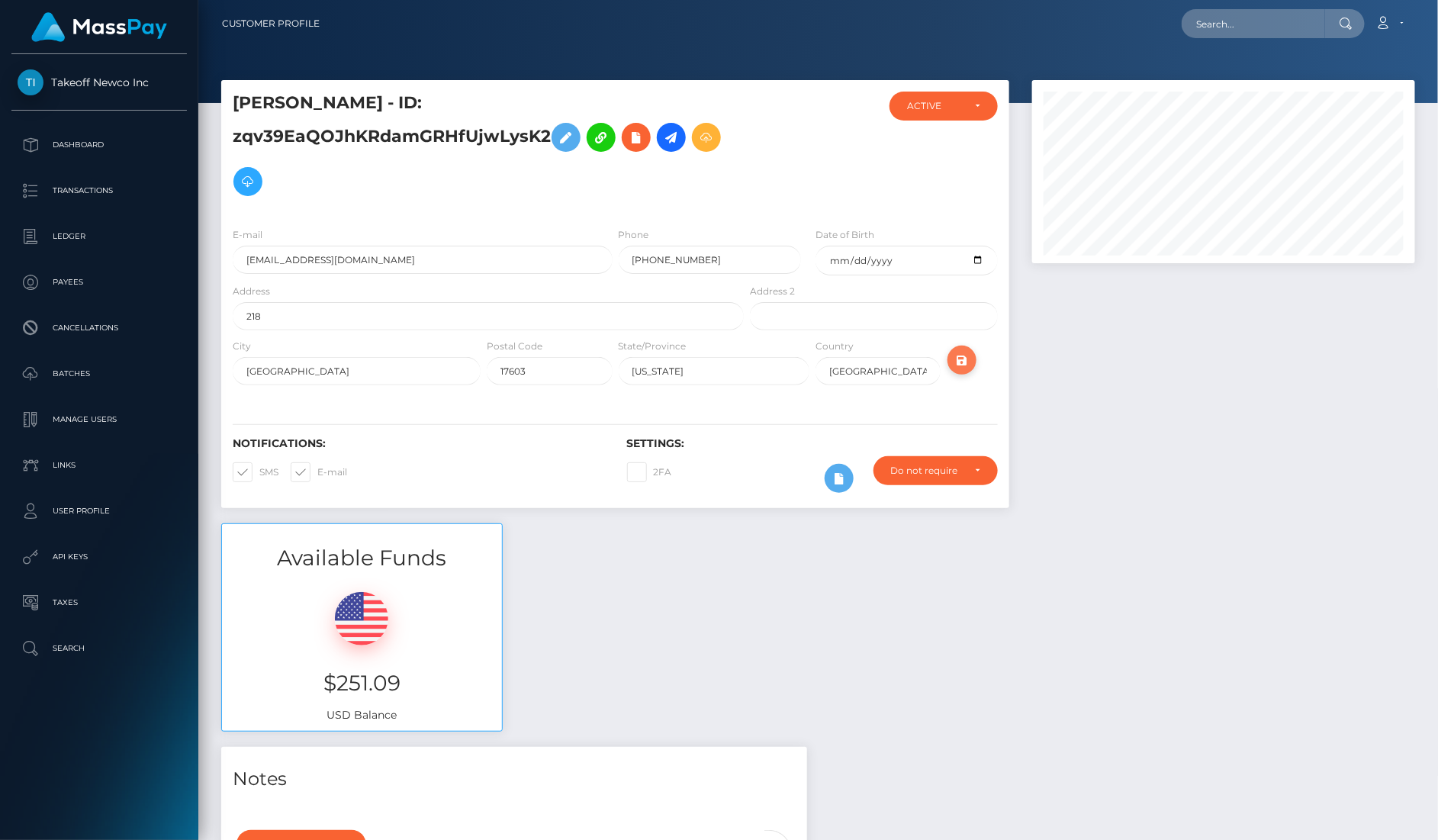
click at [957, 353] on icon "submit" at bounding box center [962, 360] width 19 height 19
